Goal: Information Seeking & Learning: Learn about a topic

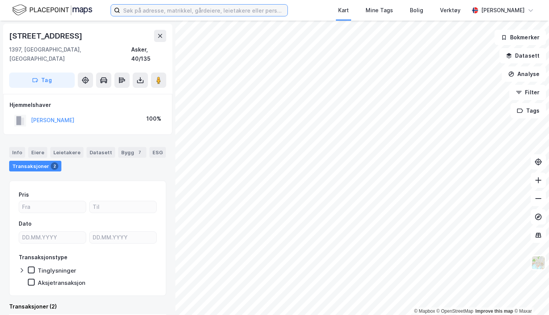
click at [132, 6] on input at bounding box center [203, 10] width 167 height 11
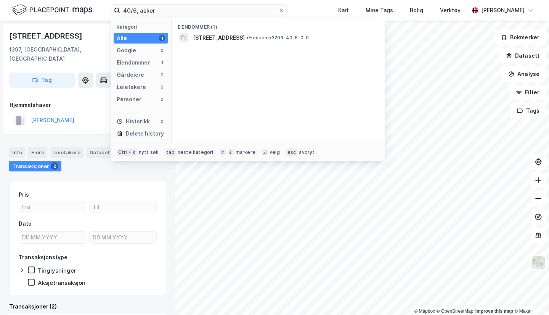
click at [221, 39] on span "[STREET_ADDRESS]" at bounding box center [219, 37] width 52 height 9
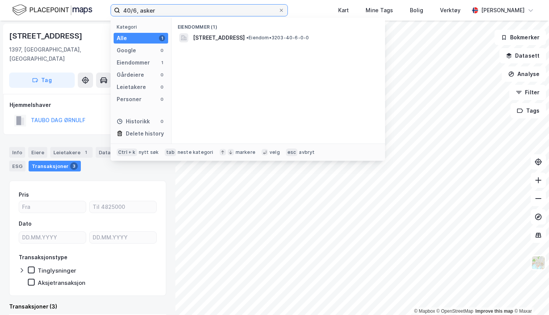
drag, startPoint x: 158, startPoint y: 14, endPoint x: 64, endPoint y: -10, distance: 97.1
click at [64, 0] on html "40/6, asker Kategori Alle 1 Google 0 Eiendommer 1 Gårdeiere 0 Leietakere 0 Pers…" at bounding box center [274, 157] width 549 height 315
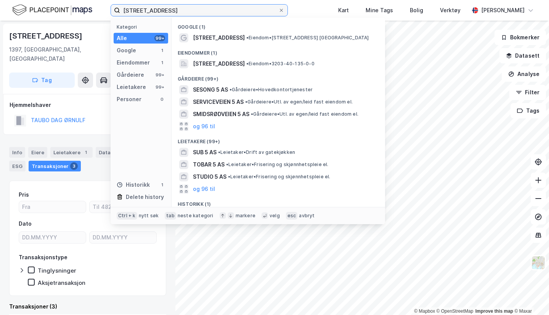
type input "[STREET_ADDRESS]"
click at [214, 39] on span "[STREET_ADDRESS]" at bounding box center [219, 37] width 52 height 9
